Goal: Task Accomplishment & Management: Complete application form

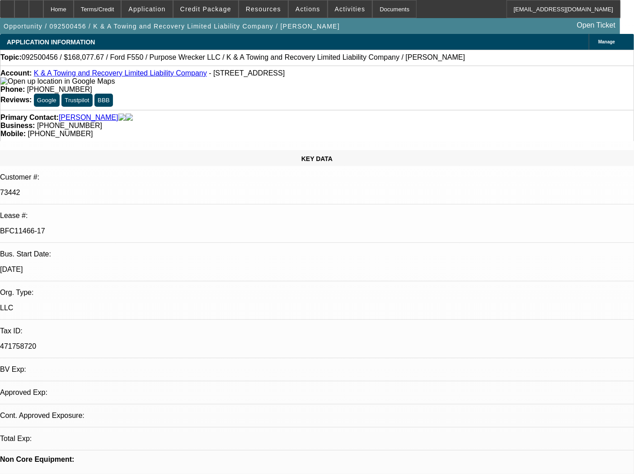
select select "0"
select select "6"
select select "0"
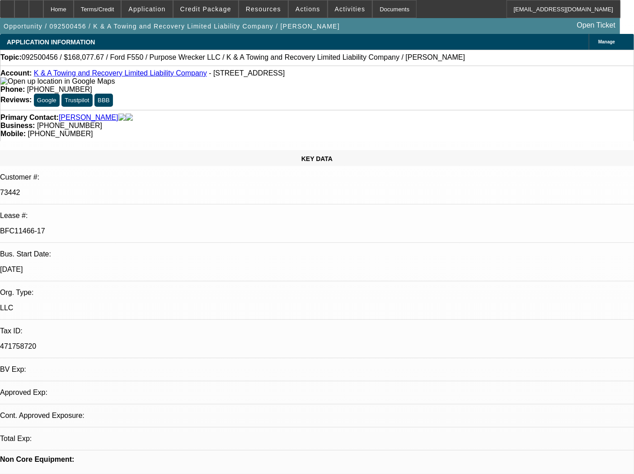
select select "0"
select select "2"
select select "0"
select select "6"
select select "0"
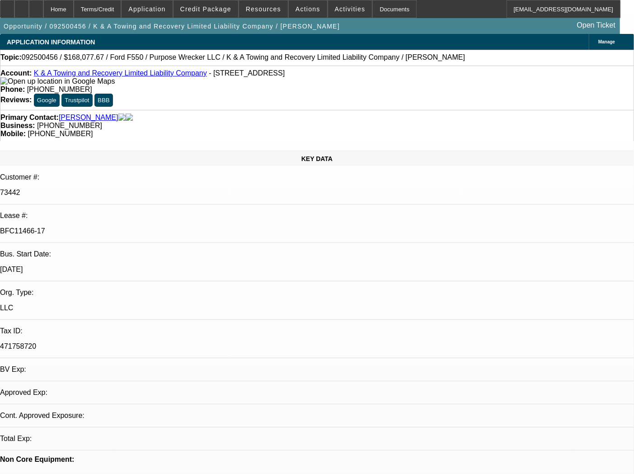
select select "0"
select select "2"
select select "0"
select select "6"
select select "0"
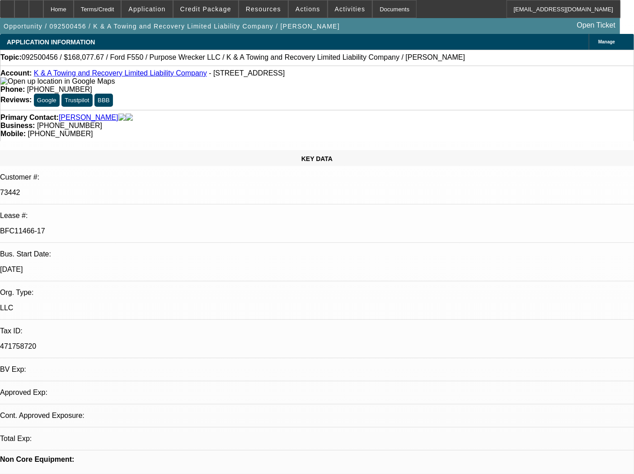
select select "0"
select select "2"
select select "0"
select select "6"
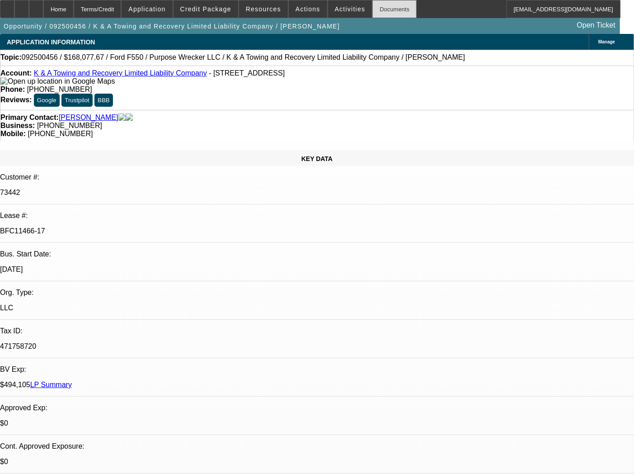
click at [384, 11] on div "Documents" at bounding box center [395, 9] width 44 height 18
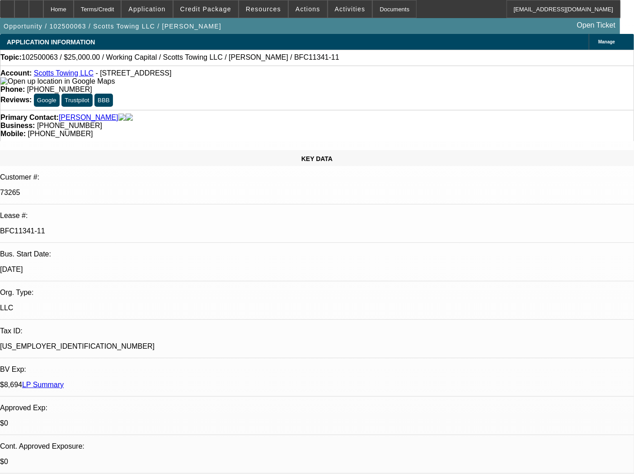
select select "0"
select select "2"
select select "0"
select select "6"
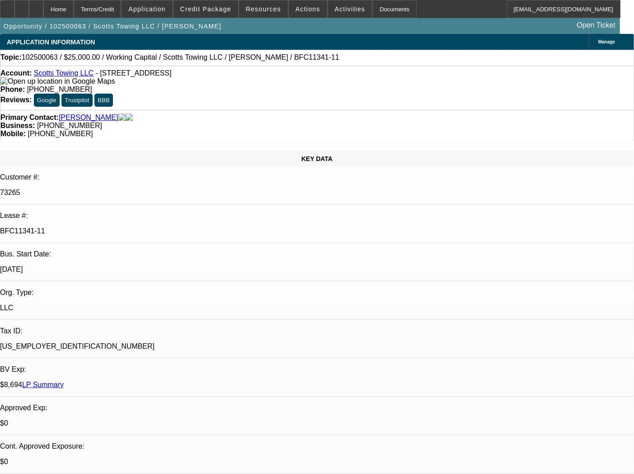
select select "0"
select select "2"
select select "0"
select select "6"
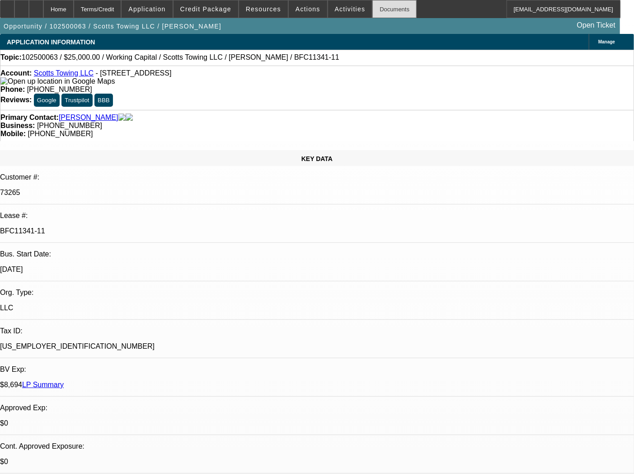
click at [378, 5] on div "Documents" at bounding box center [395, 9] width 44 height 18
